Goal: Information Seeking & Learning: Understand process/instructions

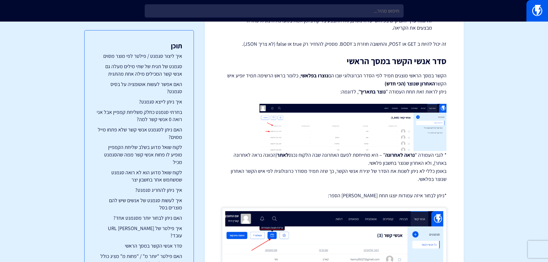
scroll to position [1007, 0]
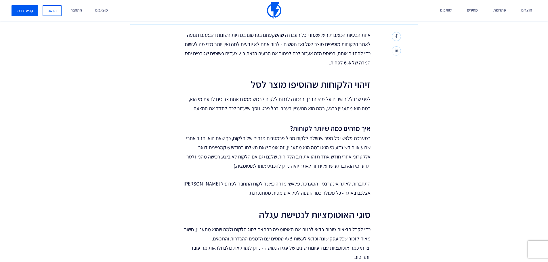
scroll to position [115, 0]
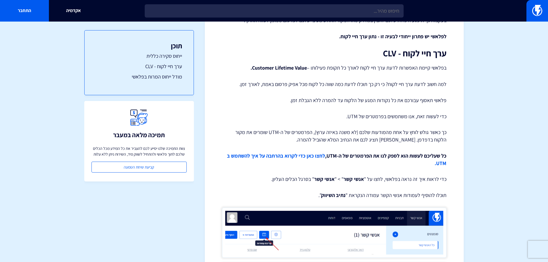
scroll to position [345, 0]
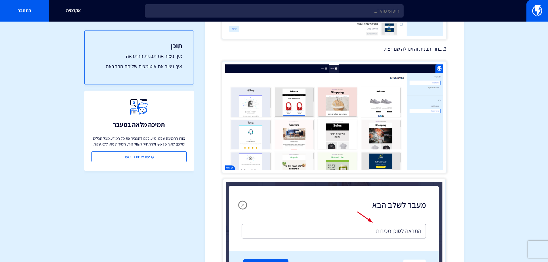
scroll to position [345, 0]
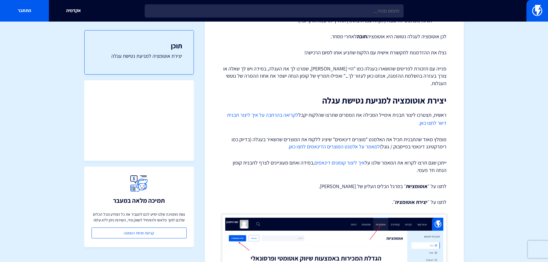
scroll to position [173, 0]
